Goal: Information Seeking & Learning: Understand process/instructions

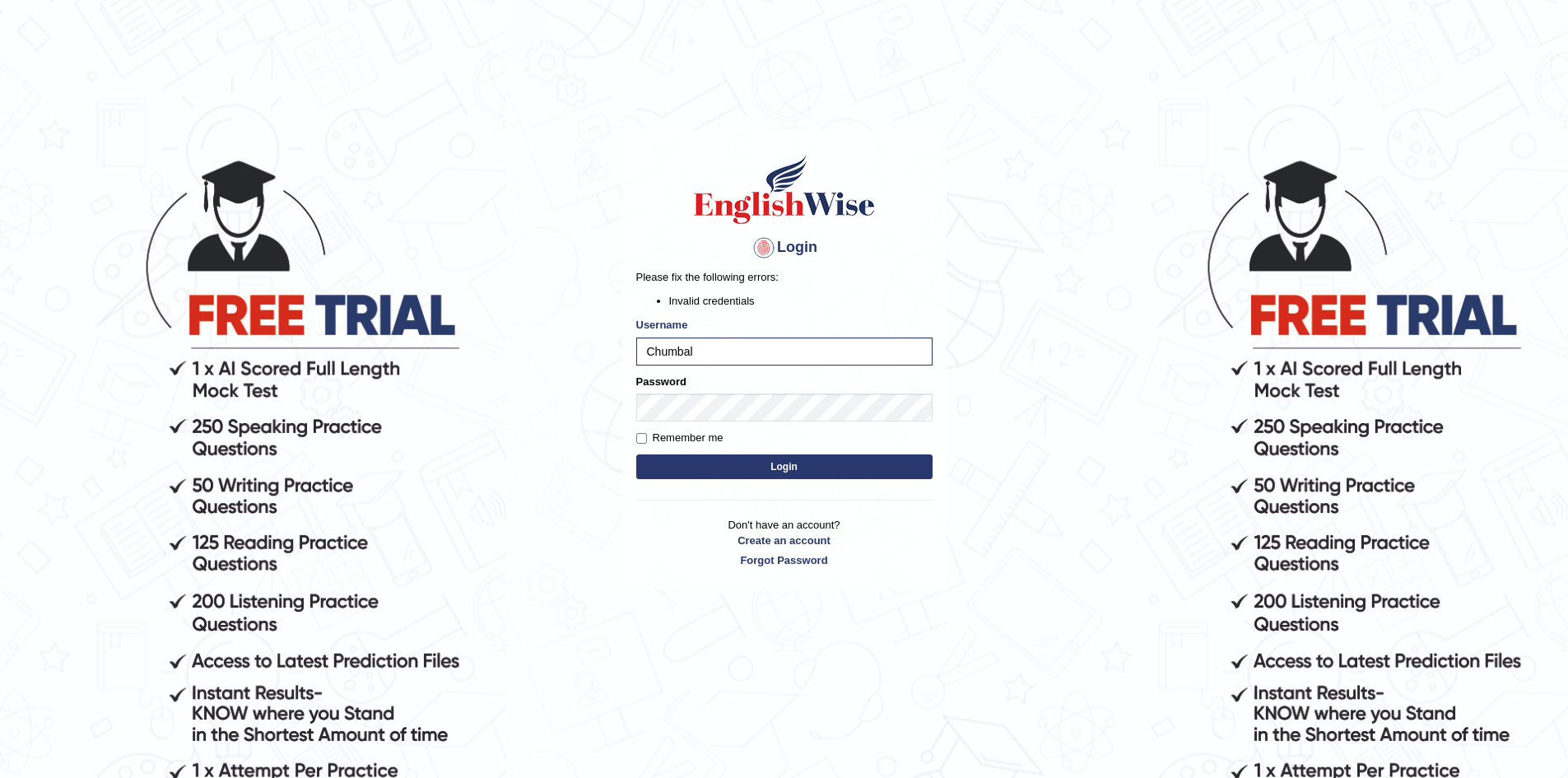
click at [800, 633] on div "Login Please fix the following errors: Invalid credentials Username [PERSON_NAM…" at bounding box center [784, 467] width 330 height 778
click at [824, 458] on button "Login" at bounding box center [784, 467] width 296 height 25
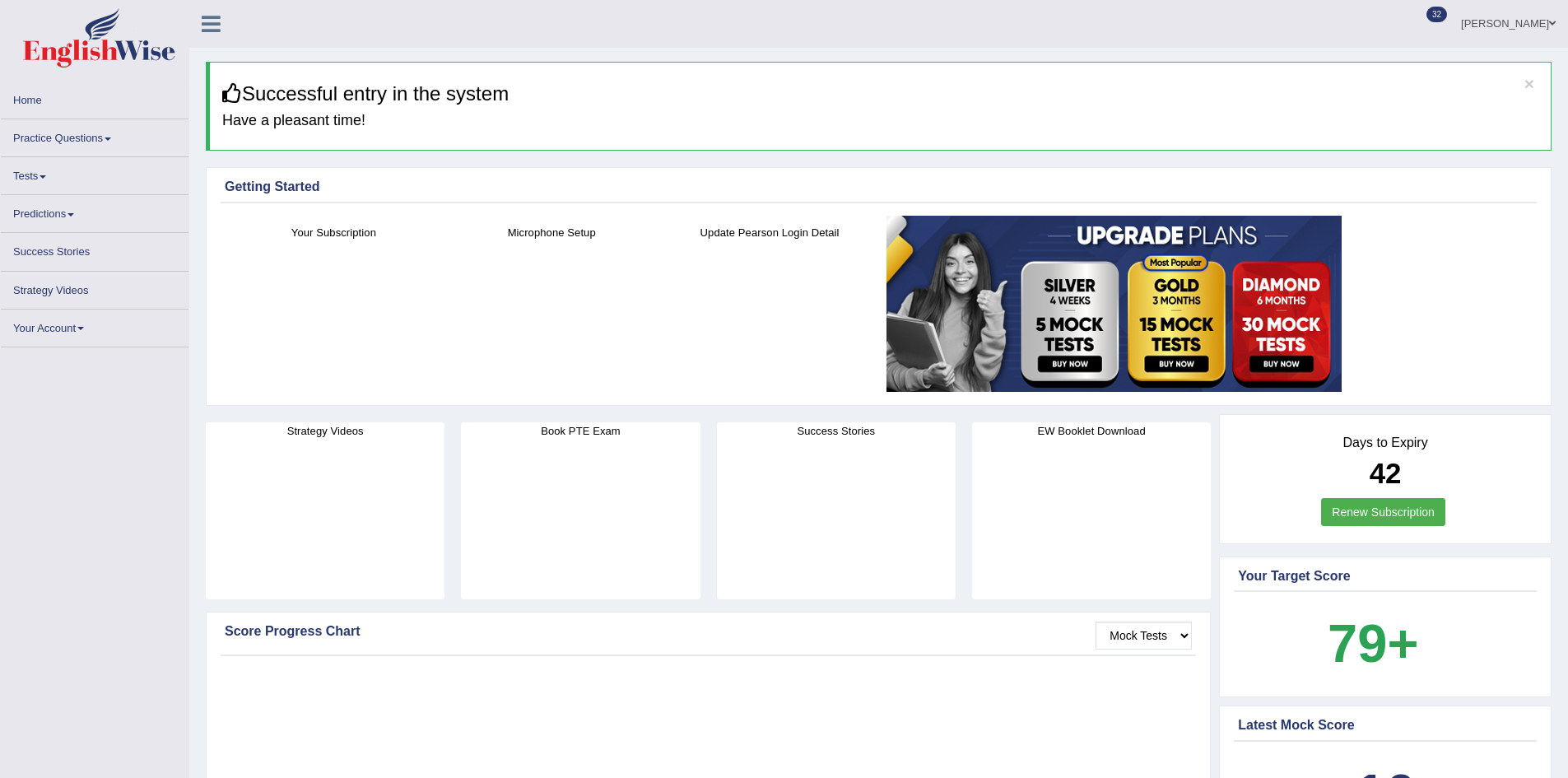
click at [106, 140] on link "Practice Questions" at bounding box center [95, 135] width 188 height 32
click at [106, 136] on link "Practice Questions" at bounding box center [95, 135] width 188 height 32
click at [65, 139] on link "Practice Questions" at bounding box center [95, 135] width 188 height 32
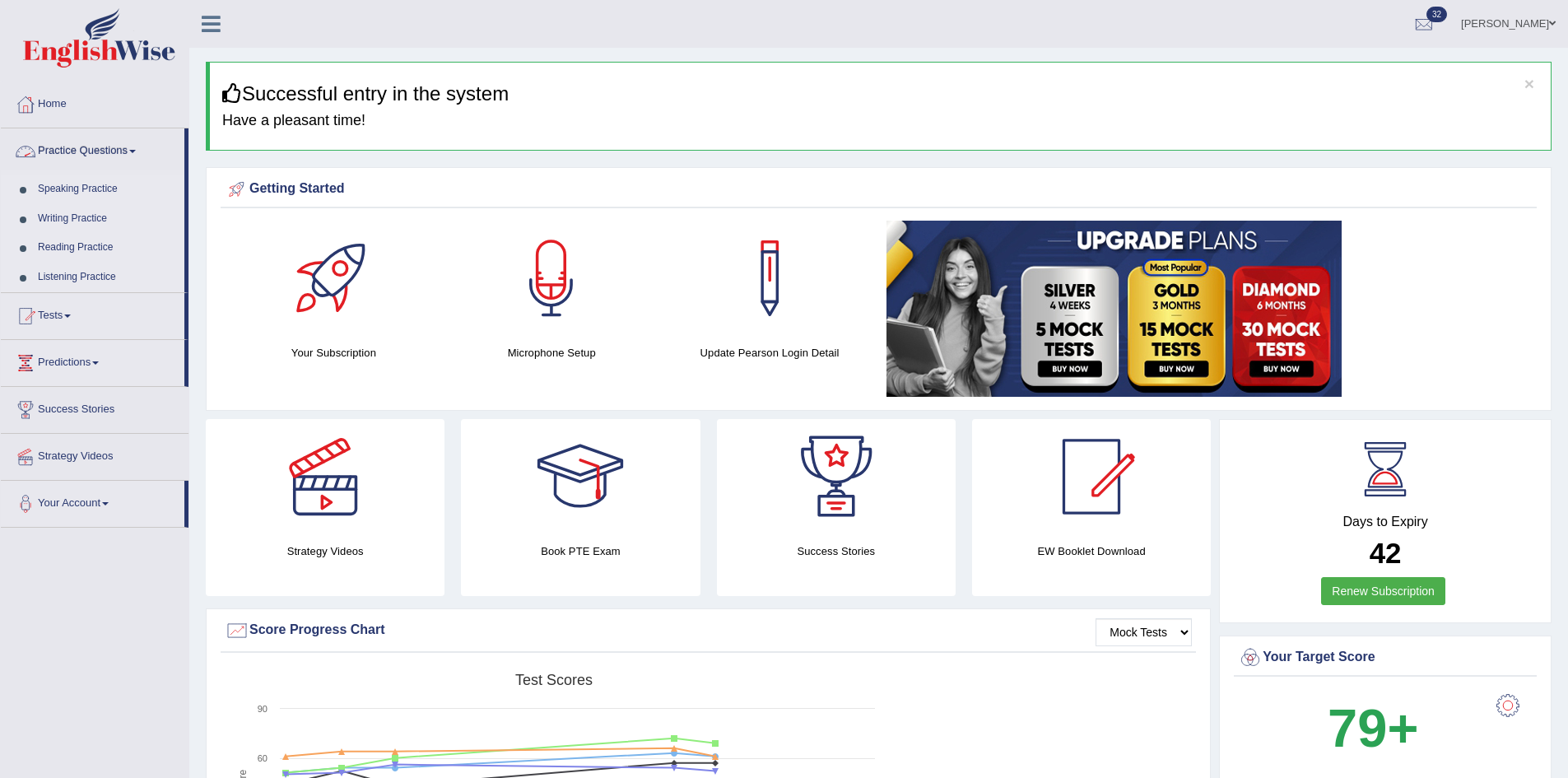
click at [120, 145] on link "Practice Questions" at bounding box center [92, 149] width 184 height 42
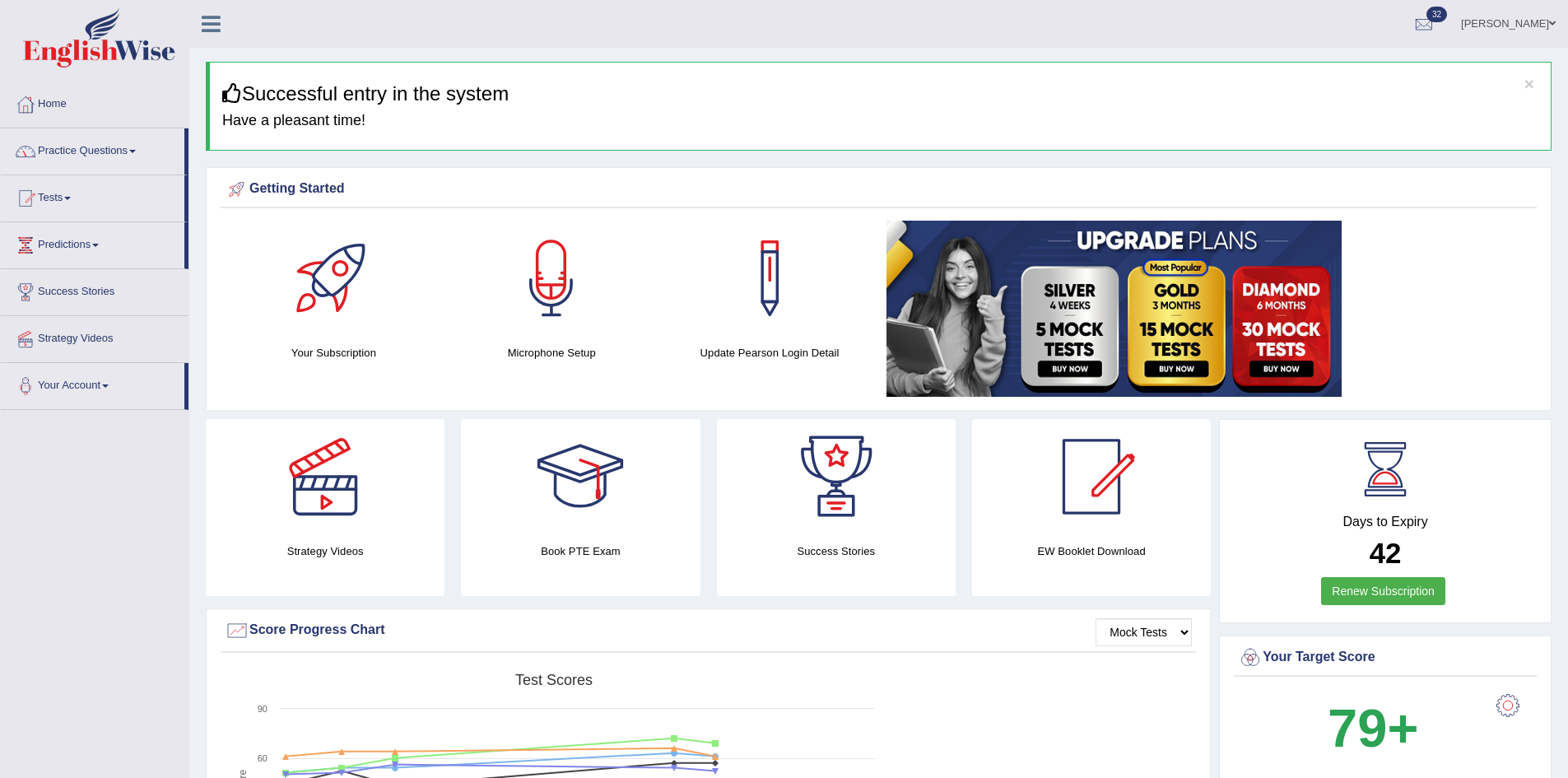
click at [130, 148] on link "Practice Questions" at bounding box center [92, 149] width 184 height 42
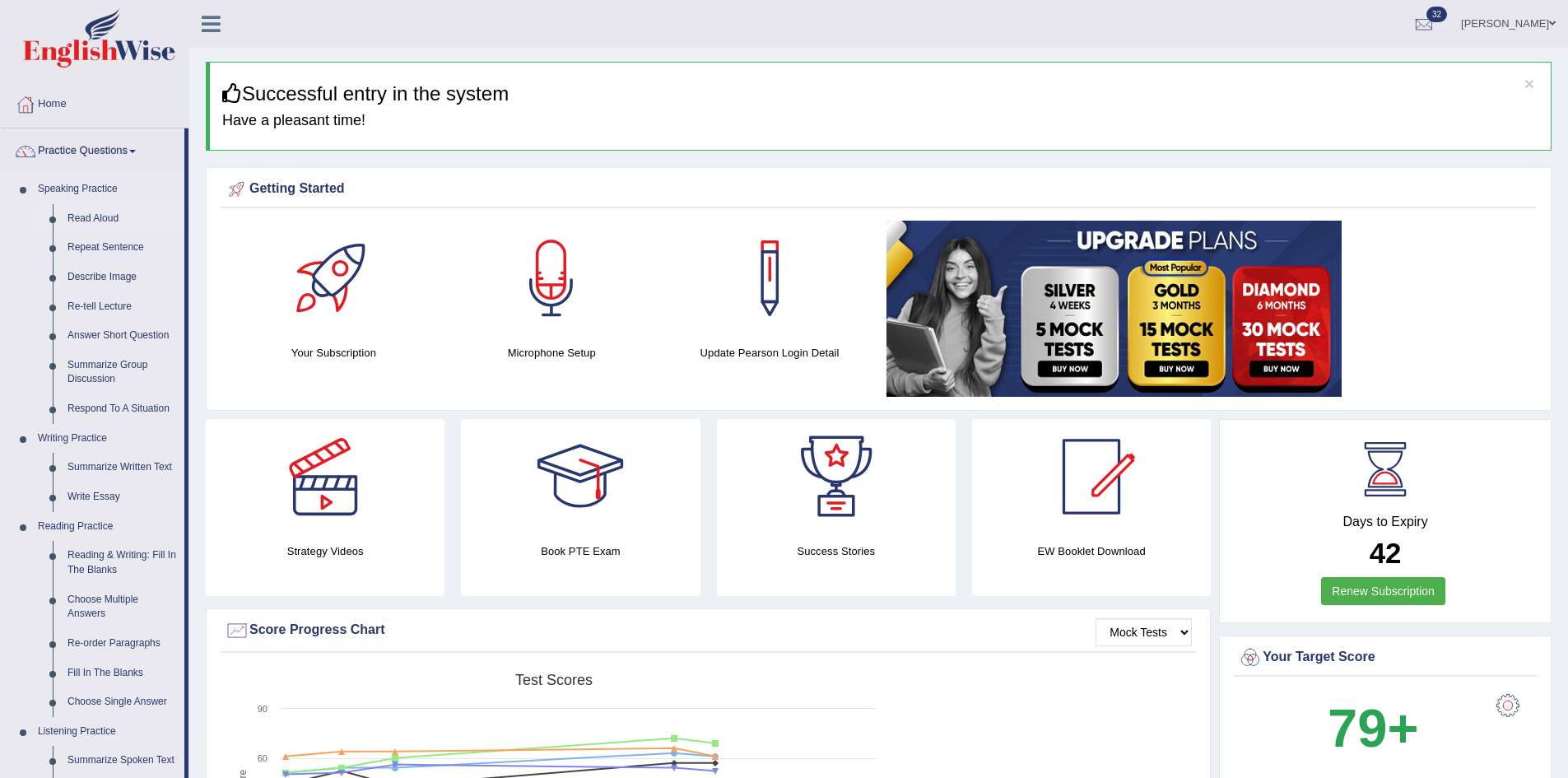
click at [110, 217] on link "Read Aloud" at bounding box center [122, 219] width 125 height 30
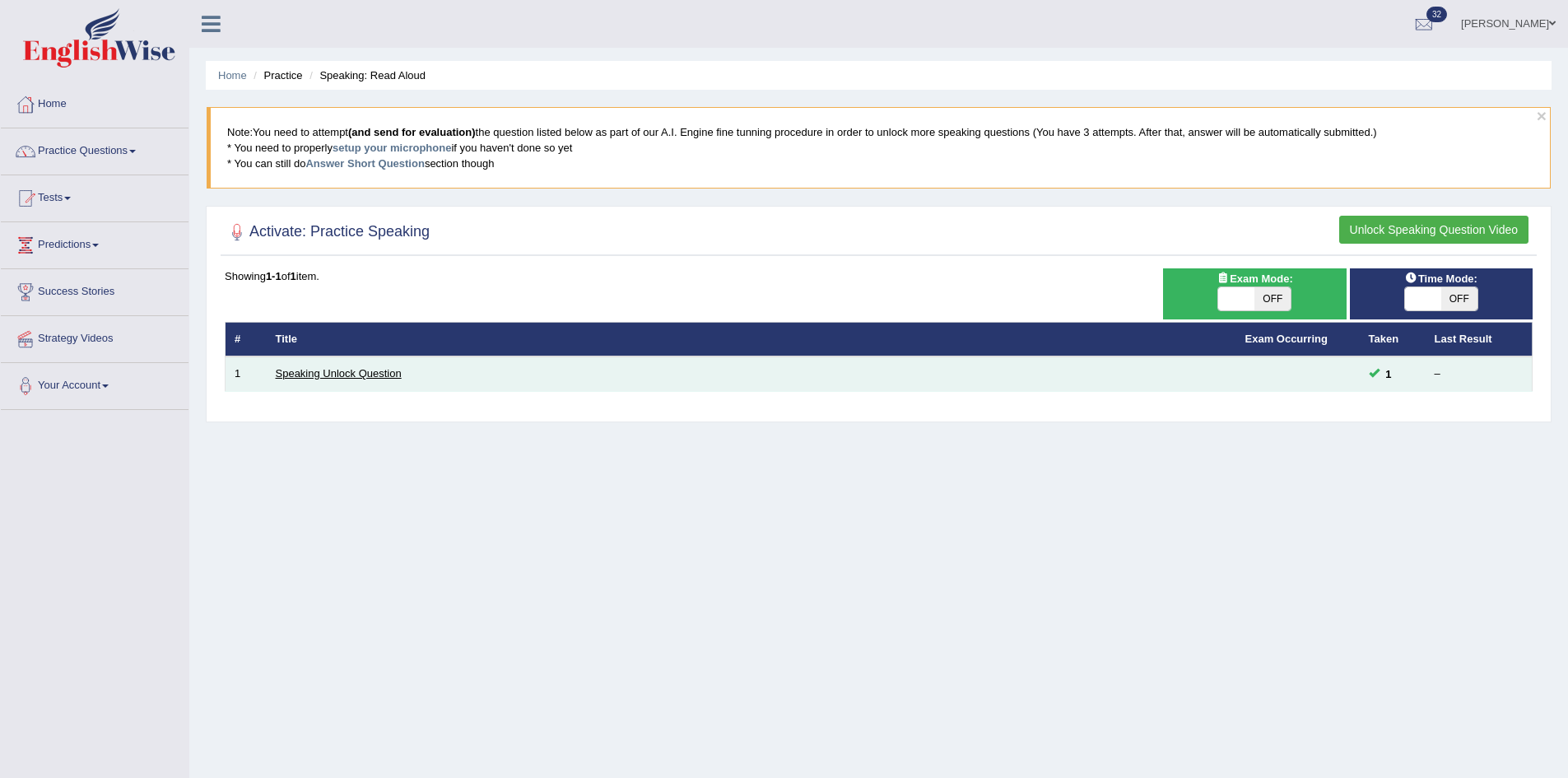
click at [347, 372] on link "Speaking Unlock Question" at bounding box center [339, 373] width 126 height 12
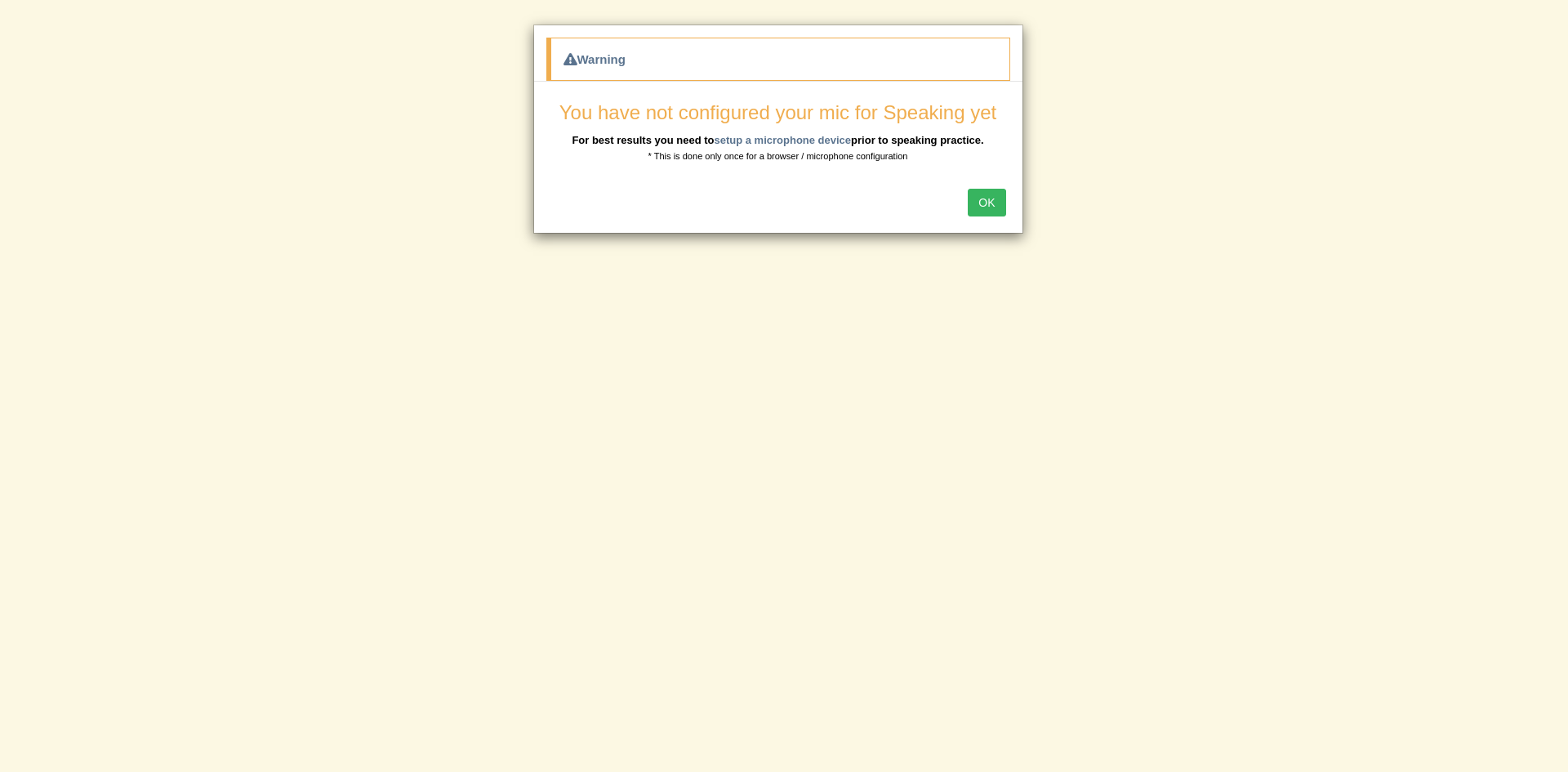
click at [976, 199] on button "OK" at bounding box center [987, 203] width 38 height 28
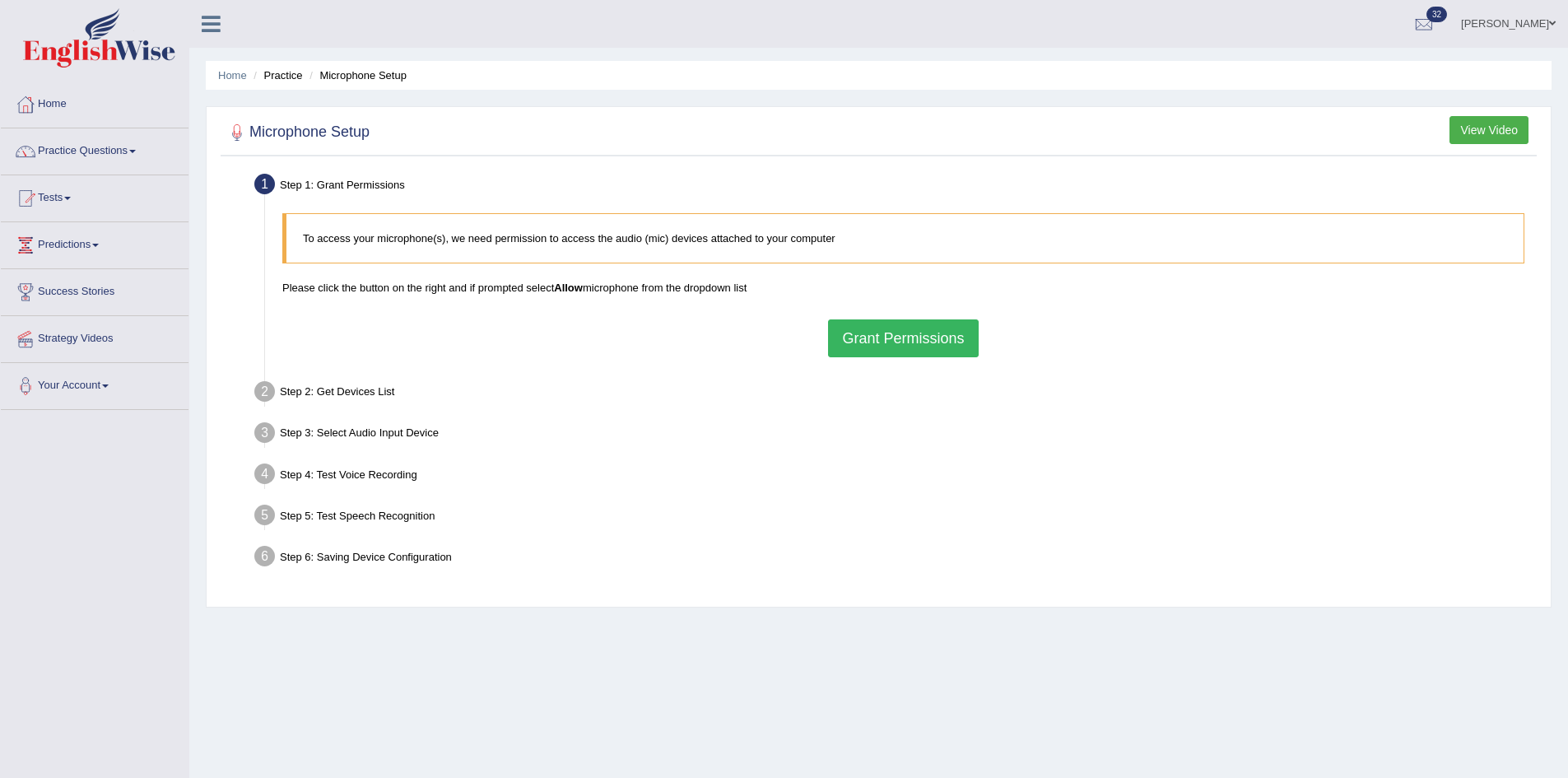
click at [851, 336] on button "Grant Permissions" at bounding box center [903, 339] width 149 height 38
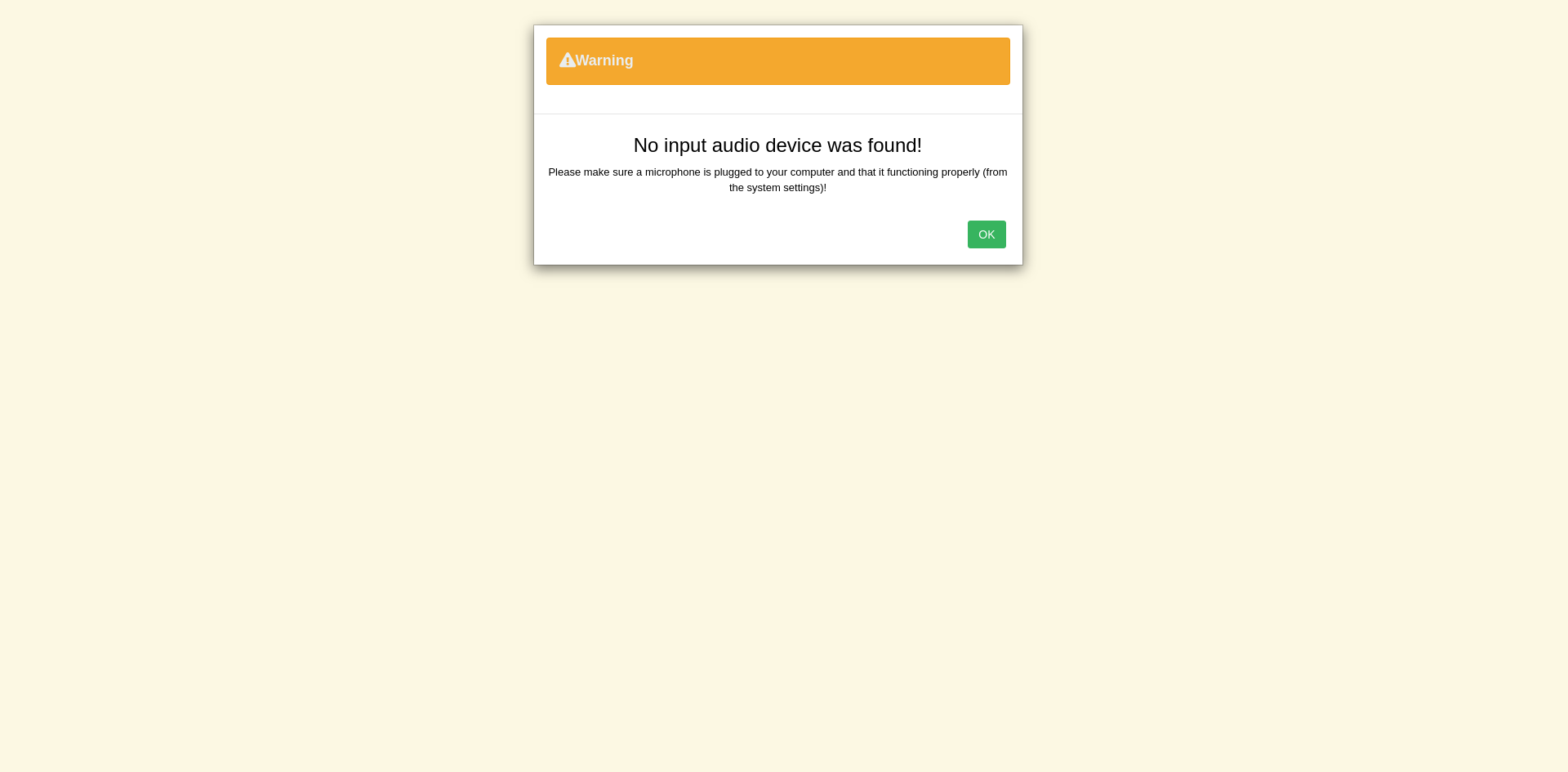
click at [999, 228] on button "OK" at bounding box center [987, 235] width 38 height 28
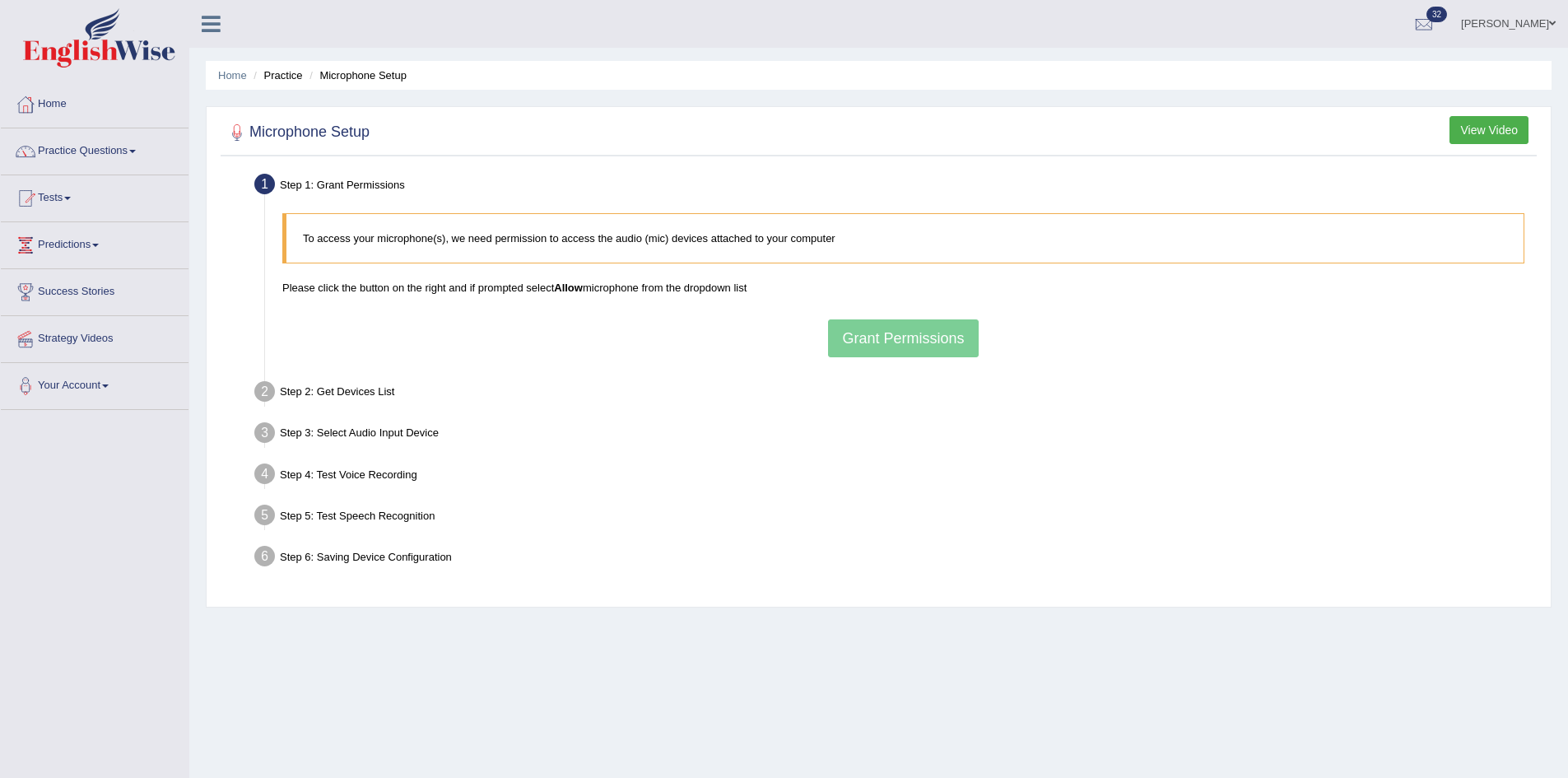
click at [904, 330] on div "To access your microphone(s), we need permission to access the audio (mic) devi…" at bounding box center [904, 285] width 1259 height 160
click at [1495, 131] on button "View Video" at bounding box center [1489, 130] width 79 height 28
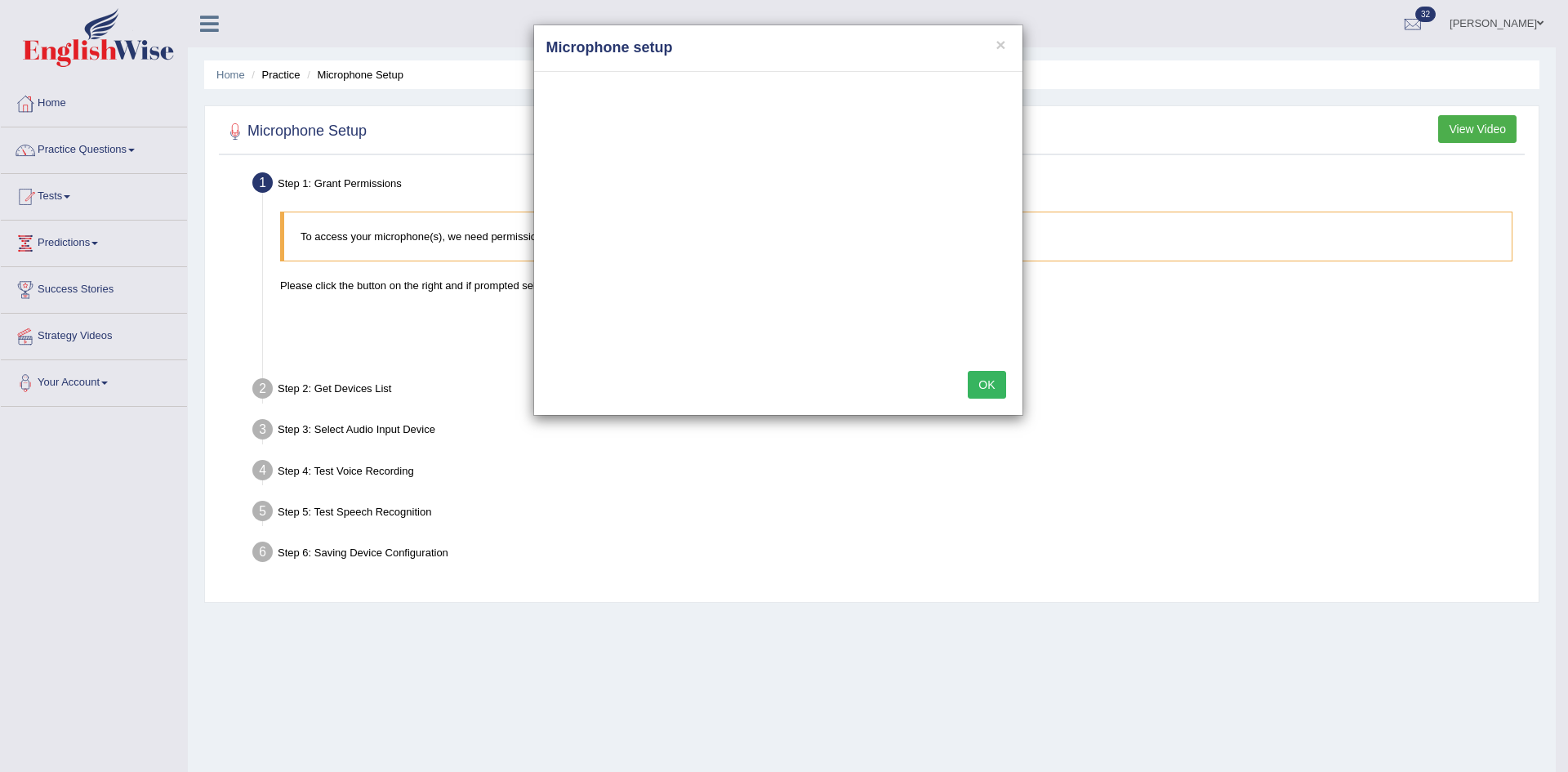
click at [989, 380] on button "OK" at bounding box center [987, 385] width 38 height 28
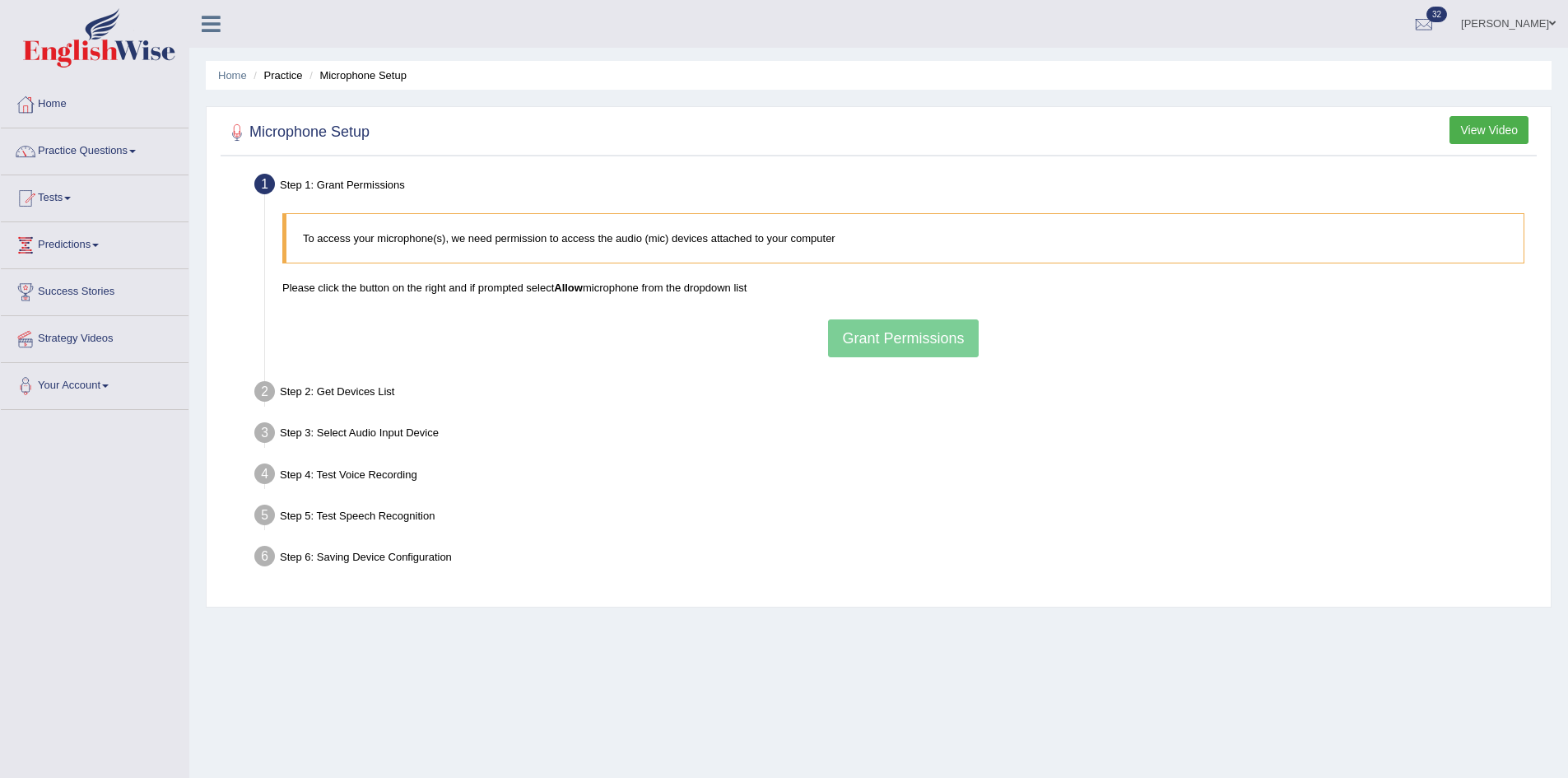
click at [1487, 130] on button "View Video" at bounding box center [1489, 130] width 79 height 28
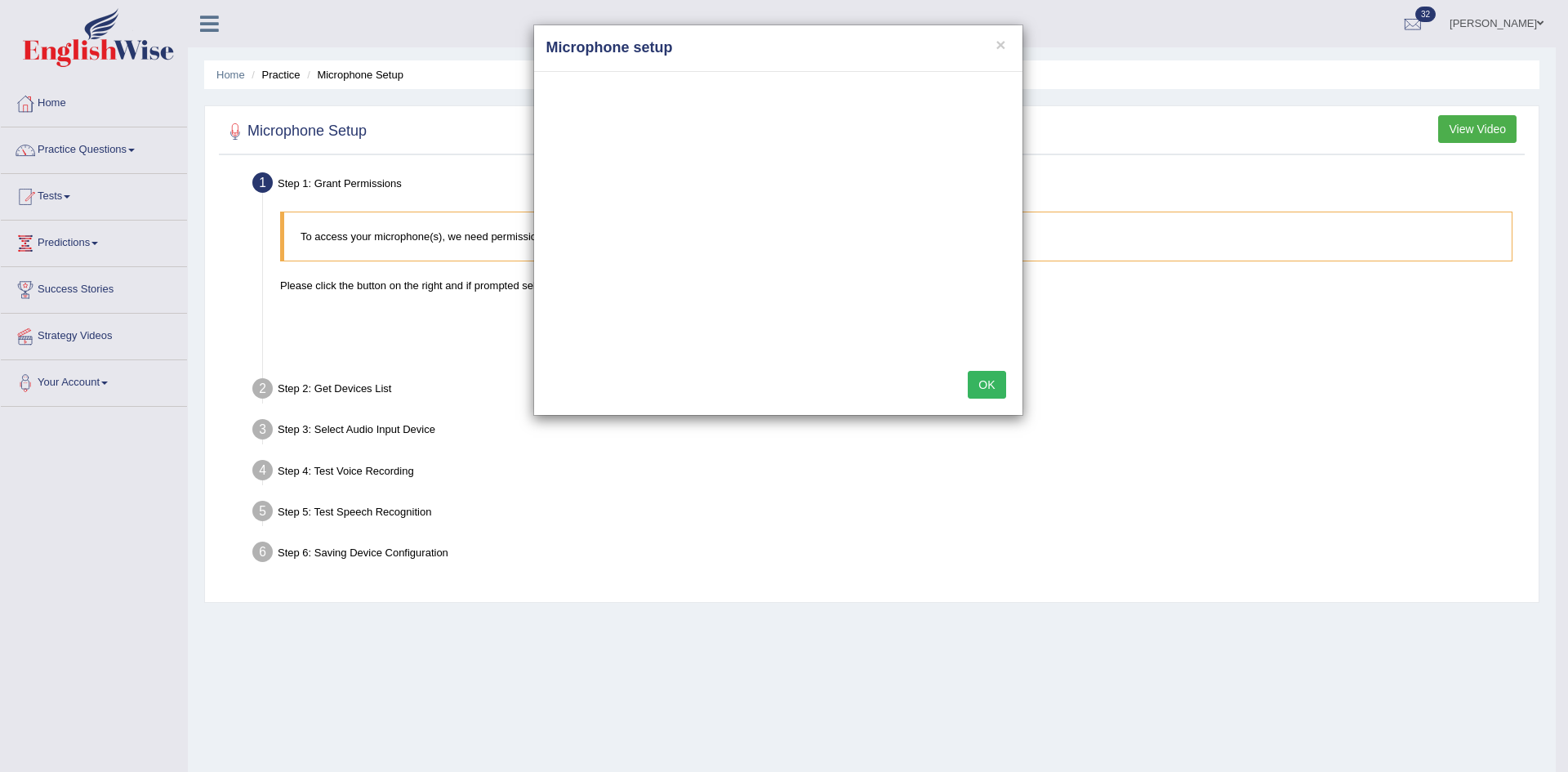
click at [984, 381] on button "OK" at bounding box center [987, 385] width 38 height 28
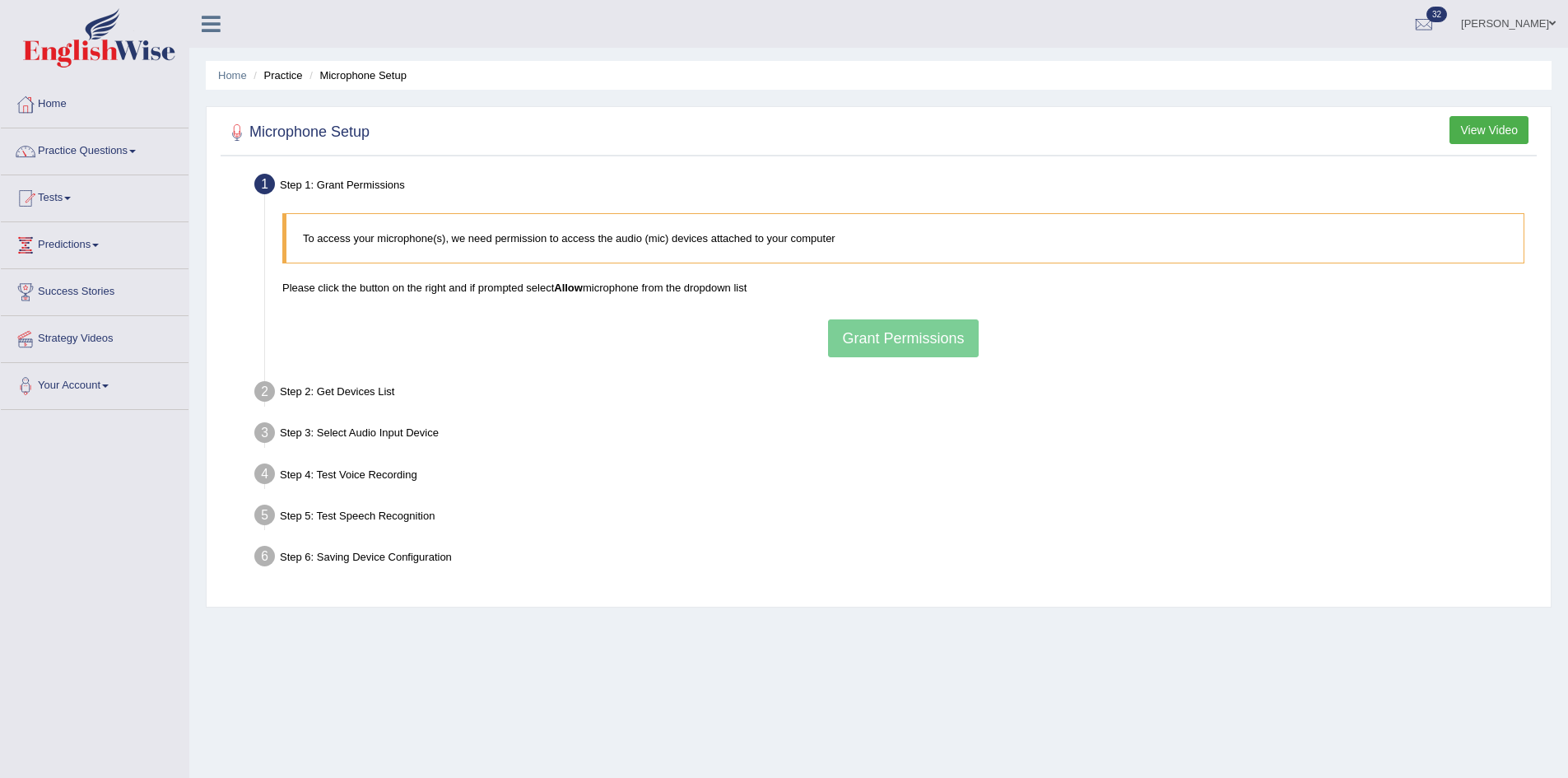
click at [925, 336] on div "To access your microphone(s), we need permission to access the audio (mic) devi…" at bounding box center [904, 285] width 1259 height 160
click at [1482, 135] on button "View Video" at bounding box center [1489, 130] width 79 height 28
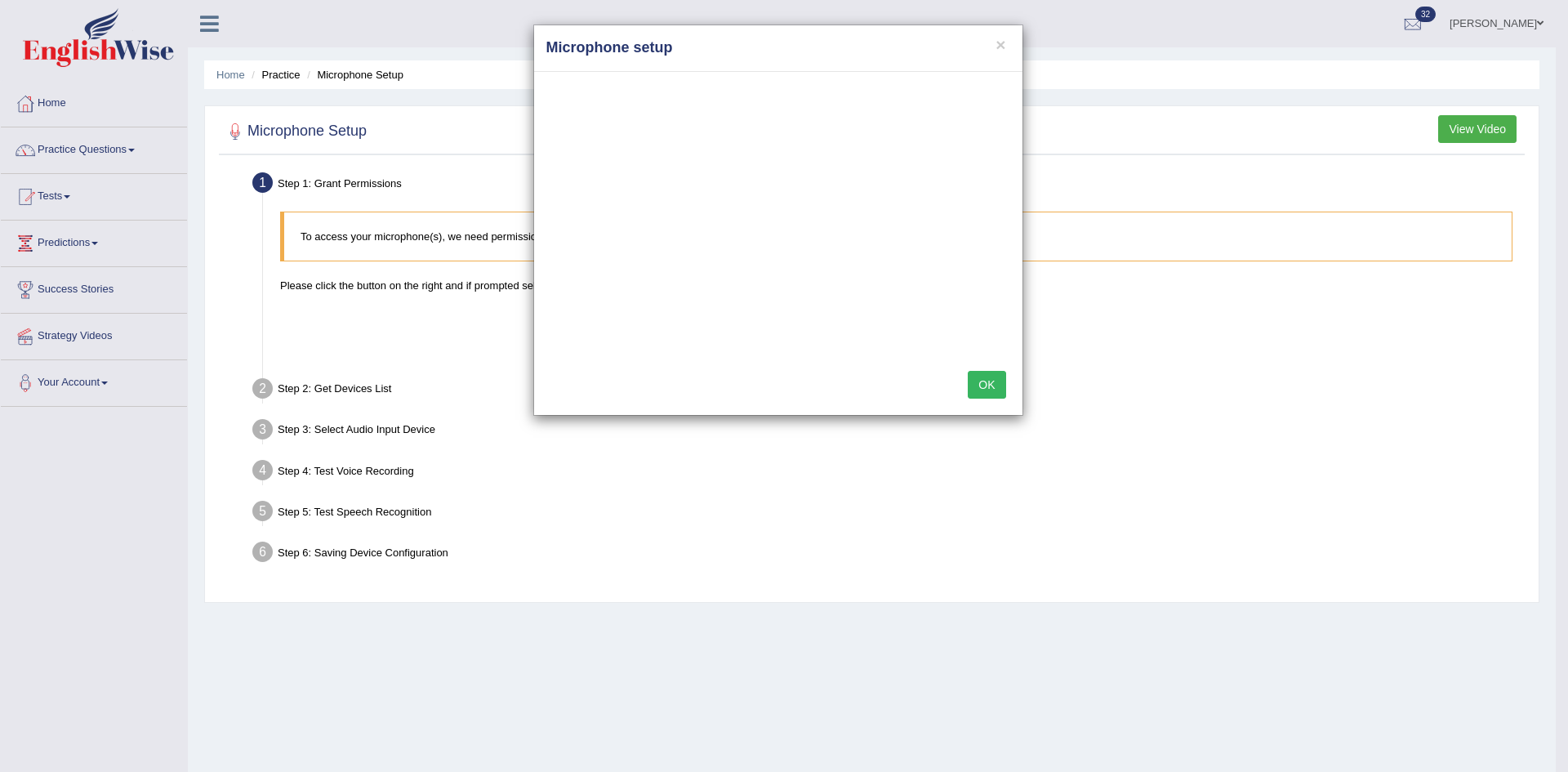
click at [983, 385] on button "OK" at bounding box center [987, 385] width 38 height 28
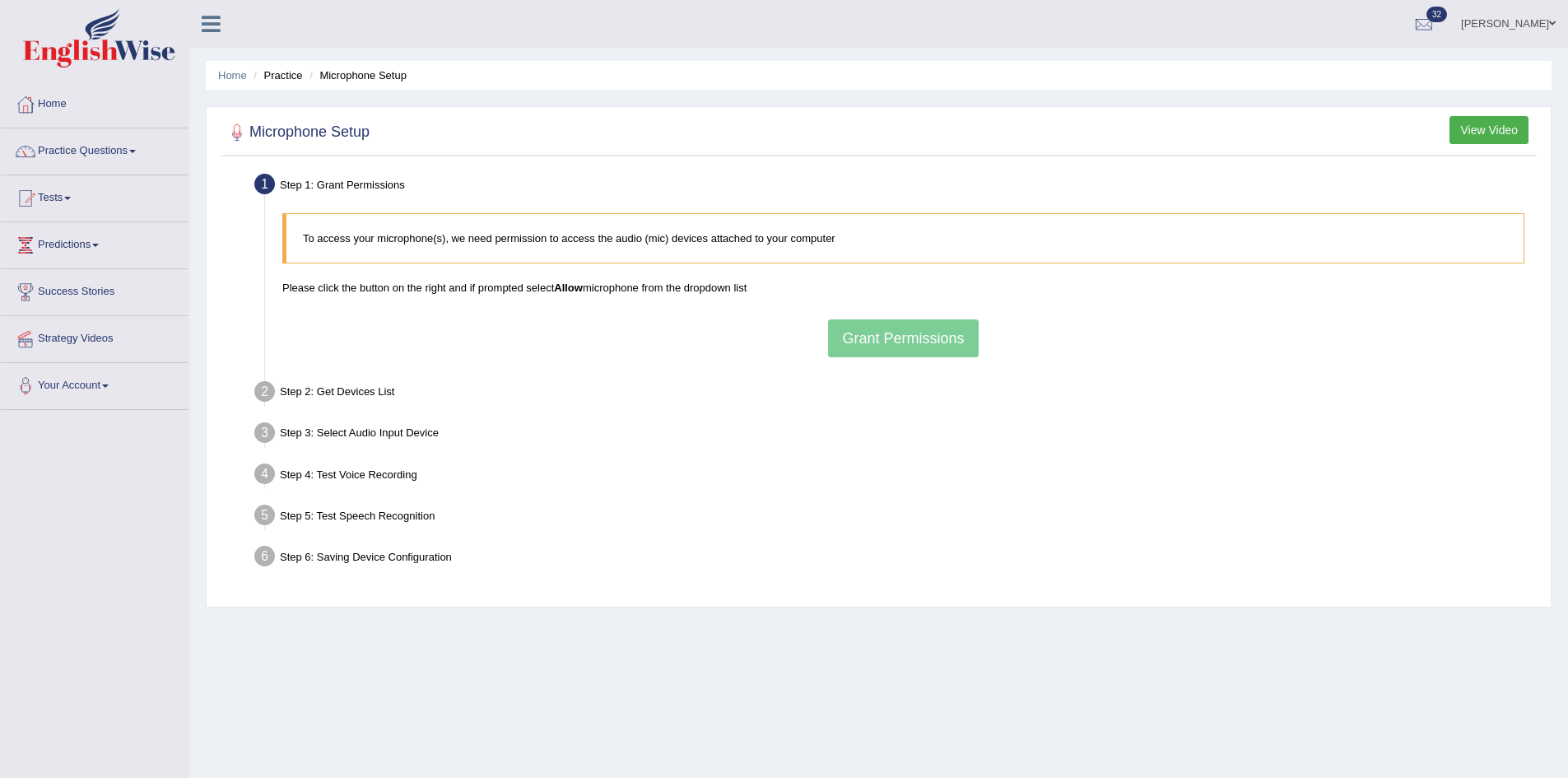
click at [1543, 21] on link "Lilian" at bounding box center [1509, 22] width 120 height 43
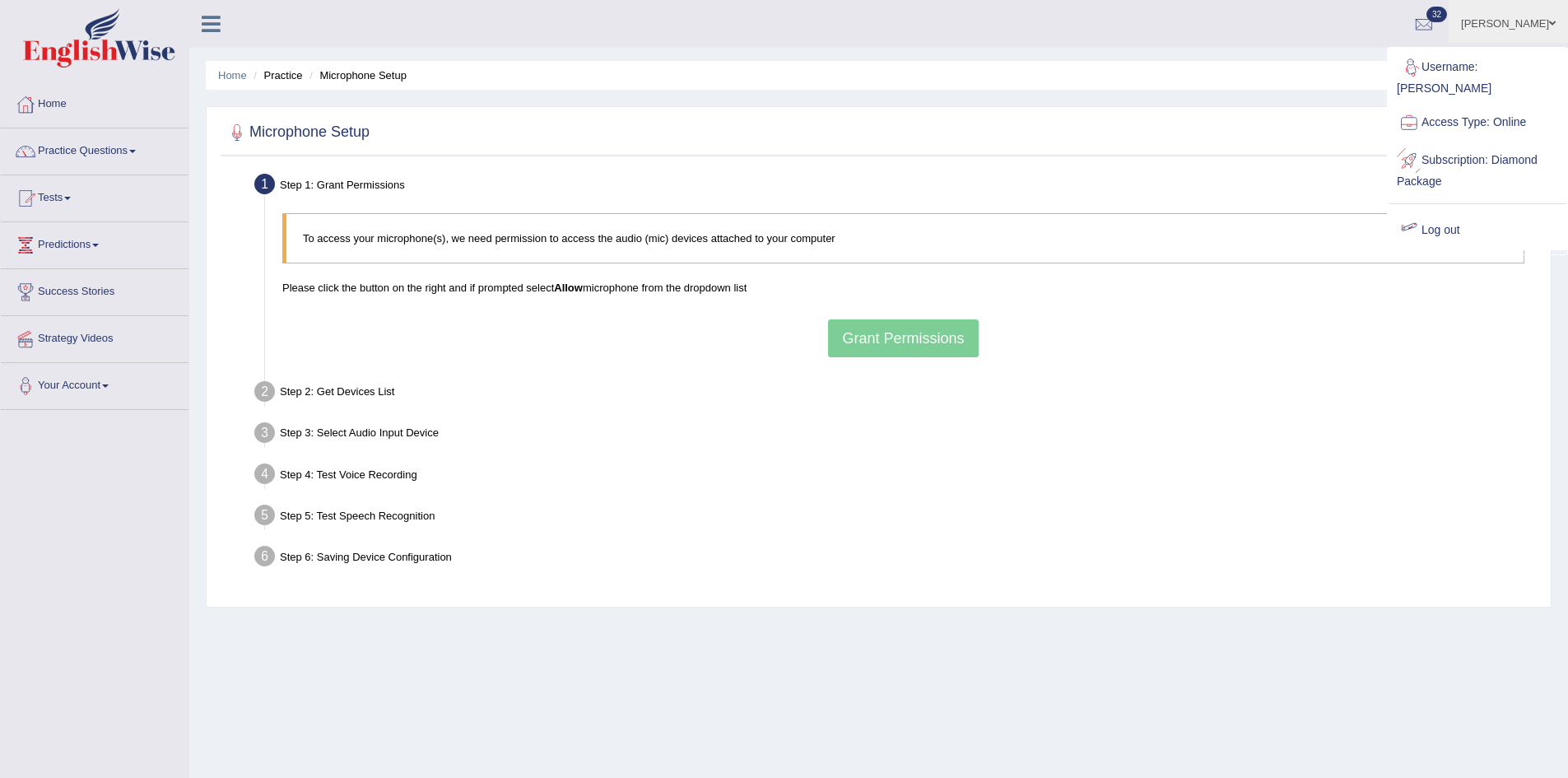
click at [1443, 212] on link "Log out" at bounding box center [1477, 231] width 178 height 38
